Goal: Task Accomplishment & Management: Manage account settings

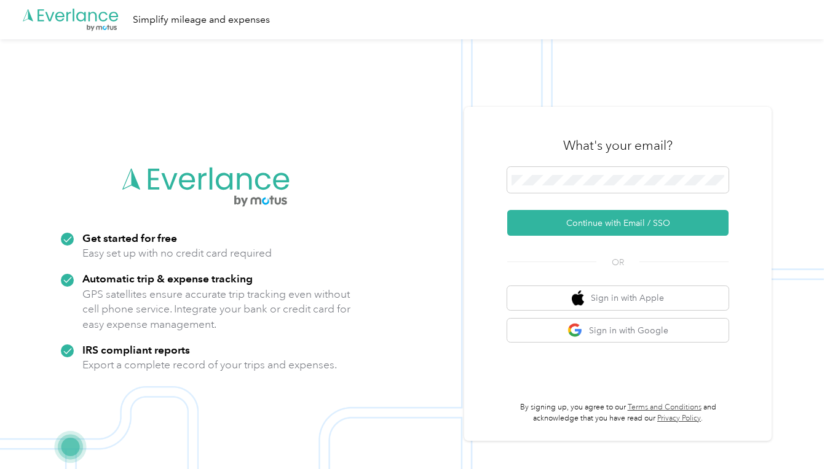
click at [594, 224] on button "Continue with Email / SSO" at bounding box center [617, 223] width 221 height 26
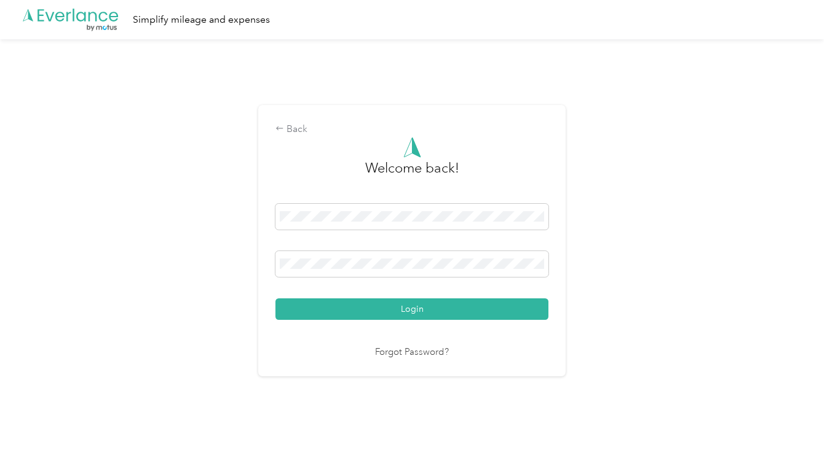
click at [372, 307] on button "Login" at bounding box center [411, 310] width 273 height 22
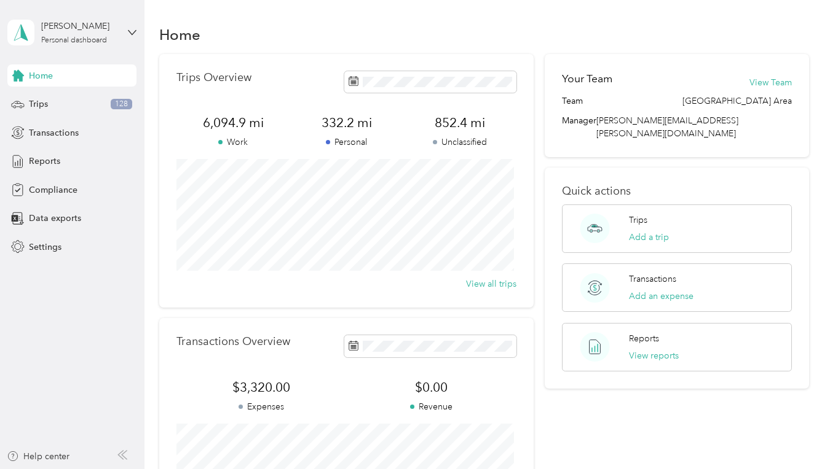
click at [30, 110] on span "Trips" at bounding box center [38, 104] width 19 height 13
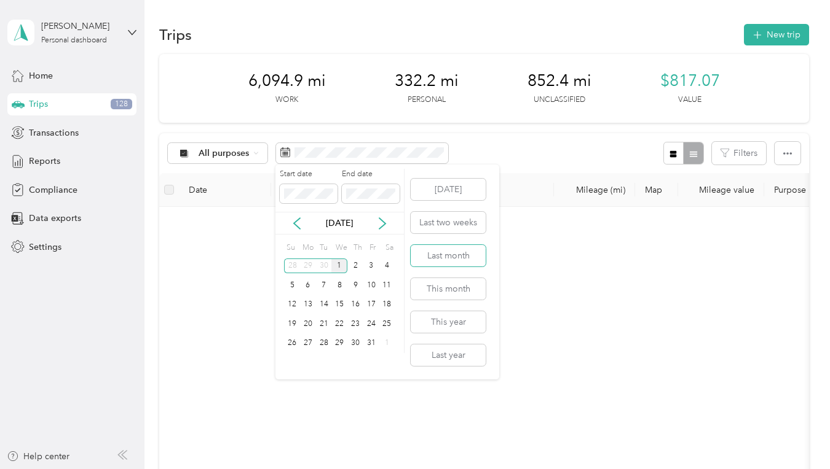
click at [426, 254] on button "Last month" at bounding box center [447, 256] width 75 height 22
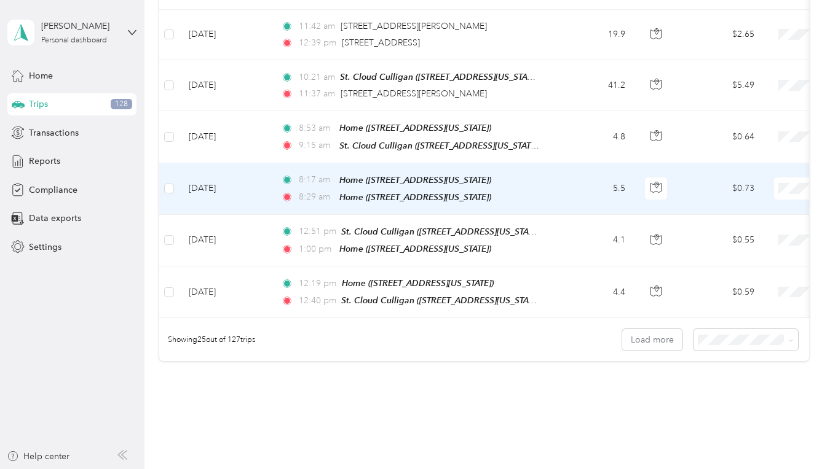
scroll to position [1229, 0]
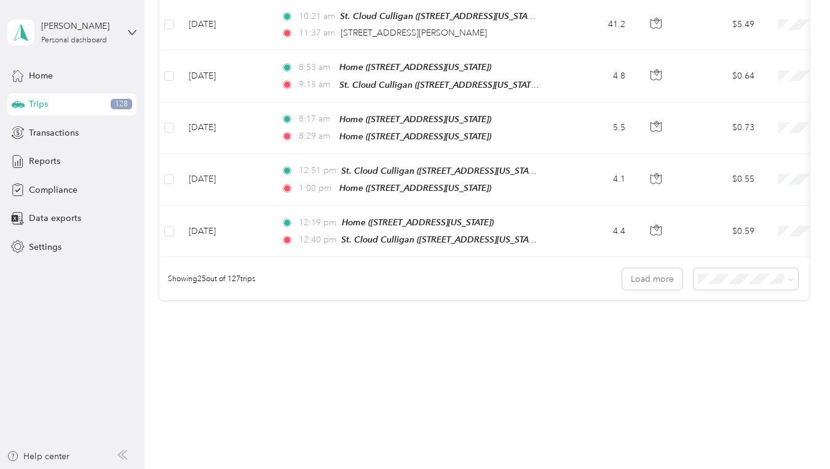
click at [783, 281] on span at bounding box center [788, 279] width 10 height 13
click at [788, 281] on icon at bounding box center [791, 280] width 6 height 6
click at [734, 343] on span "100 per load" at bounding box center [724, 346] width 50 height 10
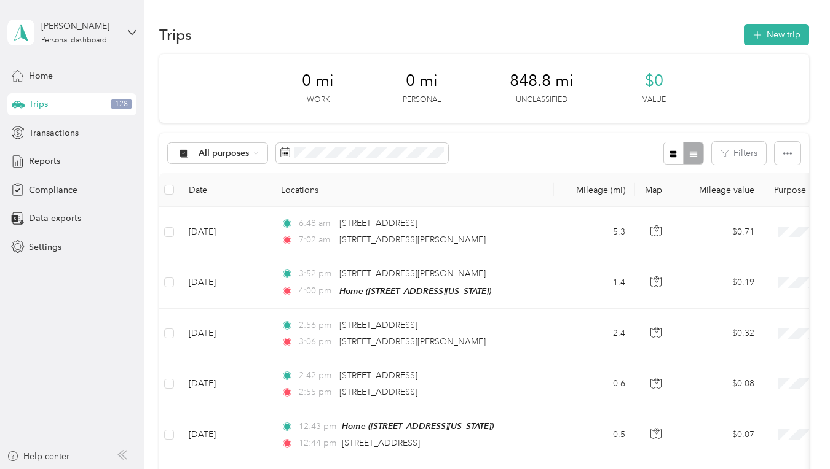
click at [256, 157] on div "All purposes" at bounding box center [218, 153] width 100 height 21
click at [239, 90] on div "0 mi Work 0 mi Personal 848.8 mi Unclassified $0 Value" at bounding box center [483, 88] width 649 height 69
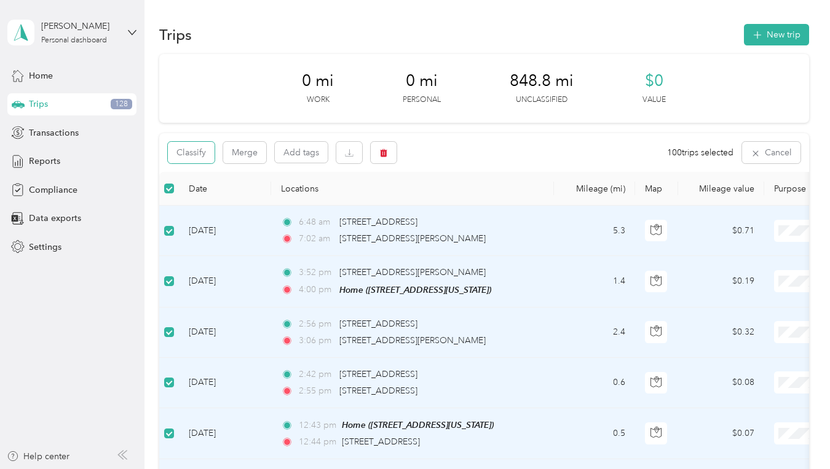
click at [202, 155] on button "Classify" at bounding box center [191, 153] width 47 height 22
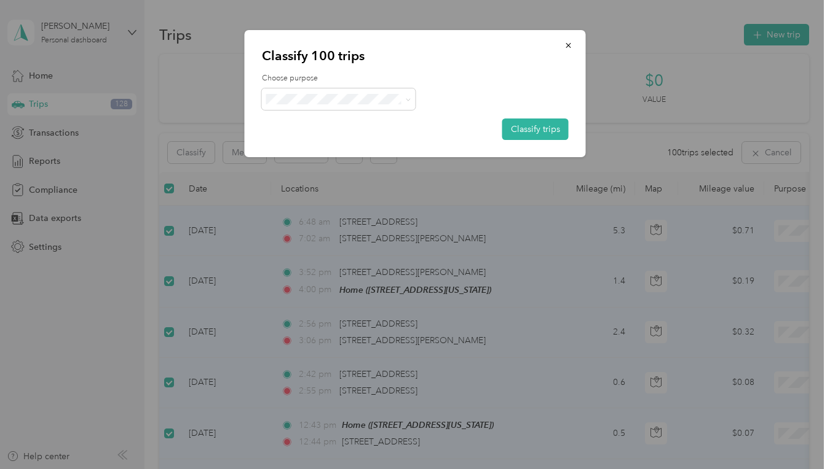
click at [408, 98] on icon at bounding box center [408, 100] width 6 height 6
click at [332, 184] on span "St. Cloud - 104" at bounding box center [373, 186] width 162 height 13
click at [546, 127] on button "Classify trips" at bounding box center [535, 130] width 66 height 22
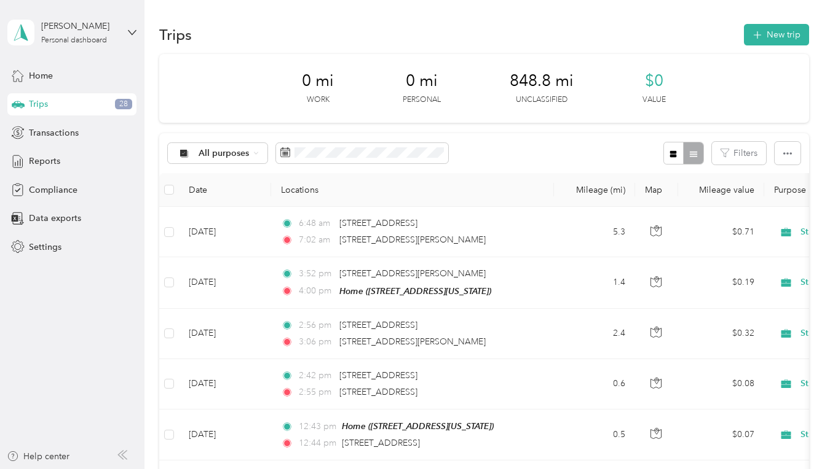
click at [255, 151] on icon at bounding box center [255, 153] width 5 height 5
click at [229, 198] on span "Unclassified" at bounding box center [279, 196] width 162 height 13
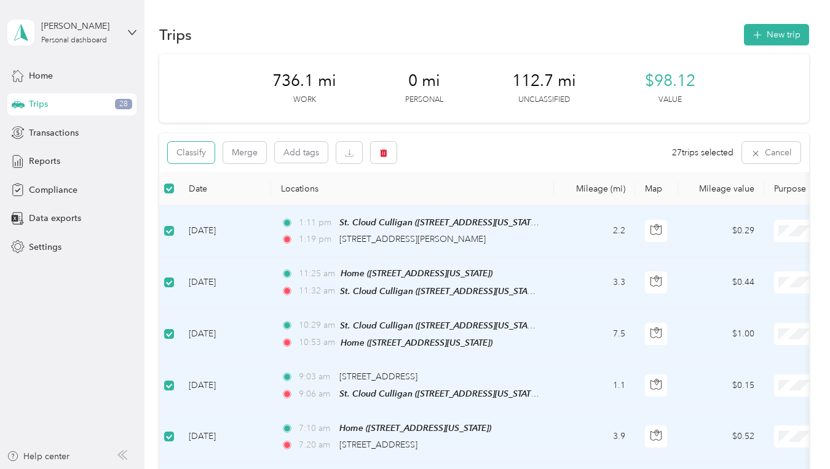
click at [199, 157] on button "Classify" at bounding box center [191, 153] width 47 height 22
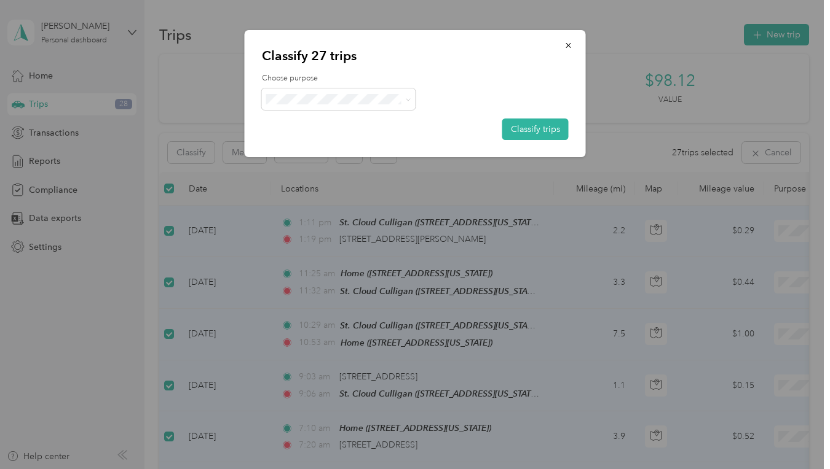
click at [536, 128] on button "Classify trips" at bounding box center [535, 130] width 66 height 22
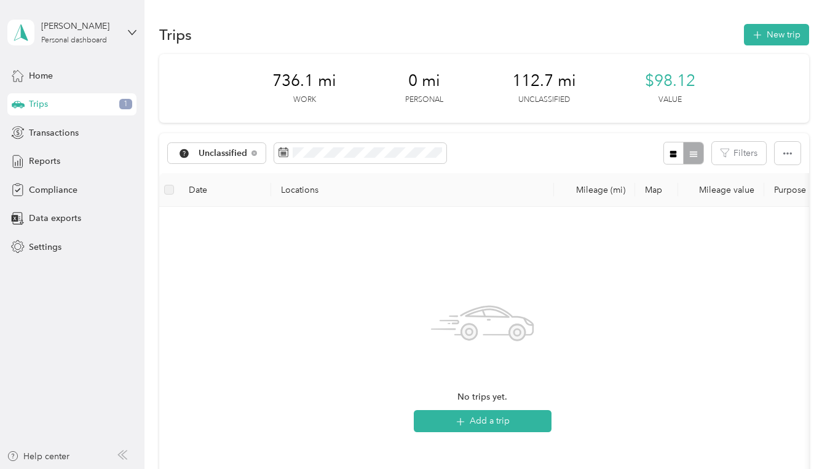
click at [98, 103] on div "Trips 1" at bounding box center [71, 104] width 129 height 22
click at [84, 139] on div "Transactions" at bounding box center [71, 133] width 129 height 22
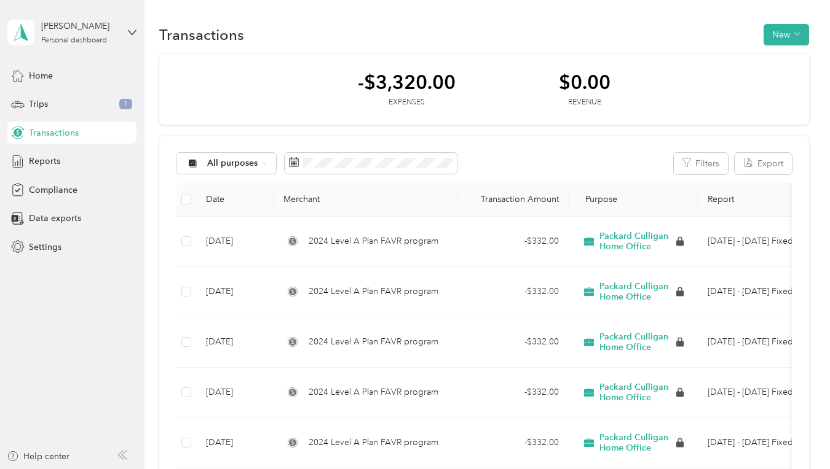
click at [55, 159] on span "Reports" at bounding box center [44, 161] width 31 height 13
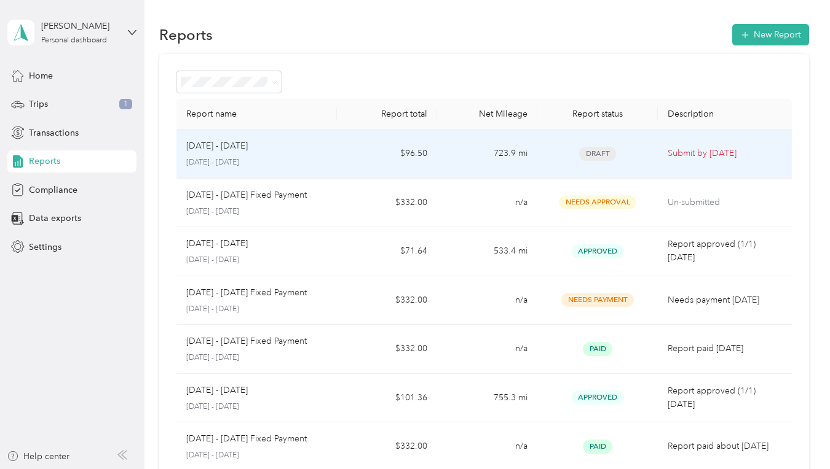
click at [224, 150] on p "[DATE] - [DATE]" at bounding box center [216, 146] width 61 height 14
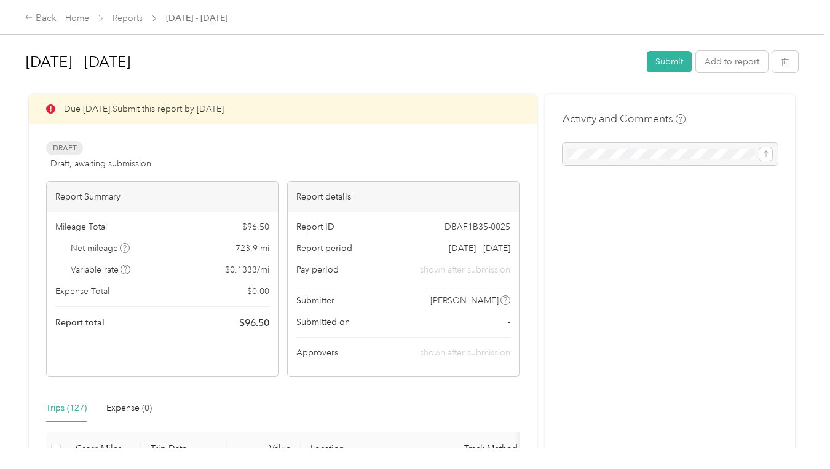
click at [660, 62] on button "Submit" at bounding box center [668, 62] width 45 height 22
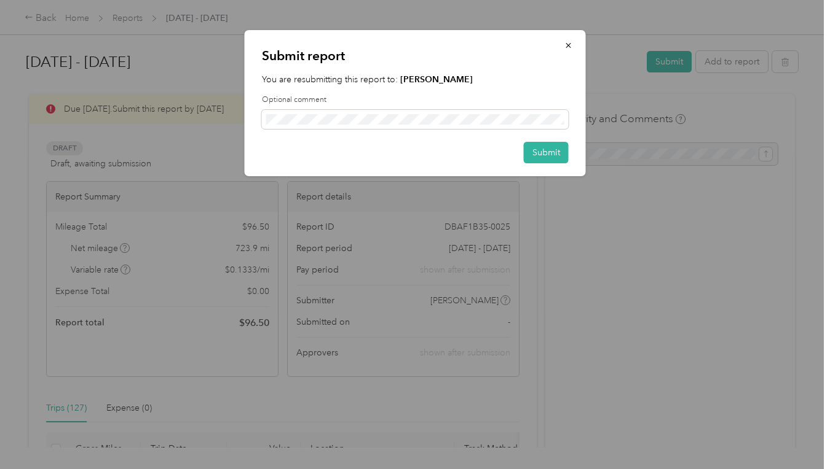
click at [546, 153] on button "Submit" at bounding box center [546, 153] width 45 height 22
